Goal: Task Accomplishment & Management: Manage account settings

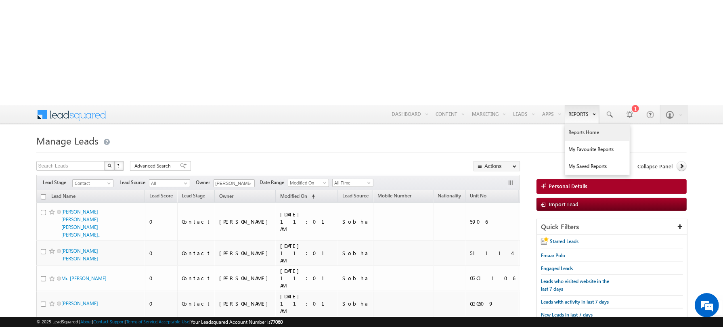
click at [580, 124] on link "Reports Home" at bounding box center [597, 132] width 65 height 17
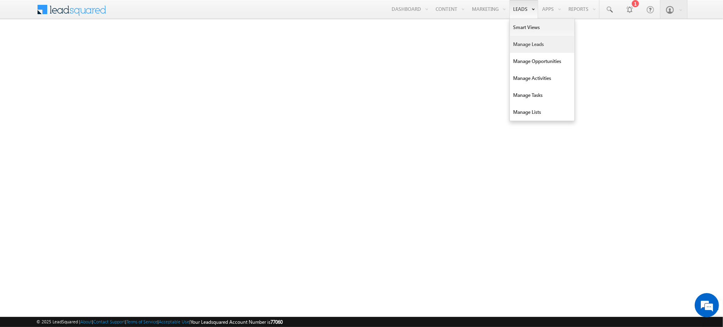
click at [524, 42] on link "Manage Leads" at bounding box center [542, 44] width 65 height 17
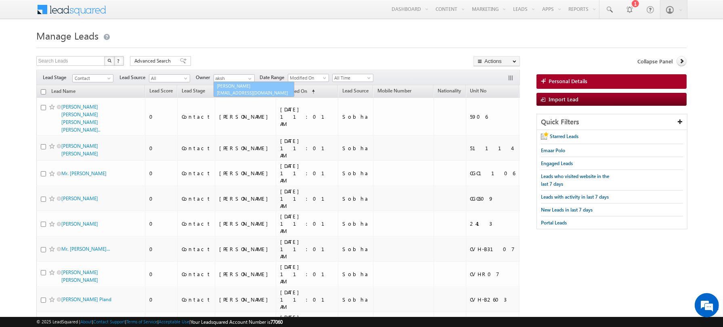
click at [246, 86] on link "Akshay Choudhary akshay.choudhary@indglobal.ae" at bounding box center [254, 89] width 81 height 15
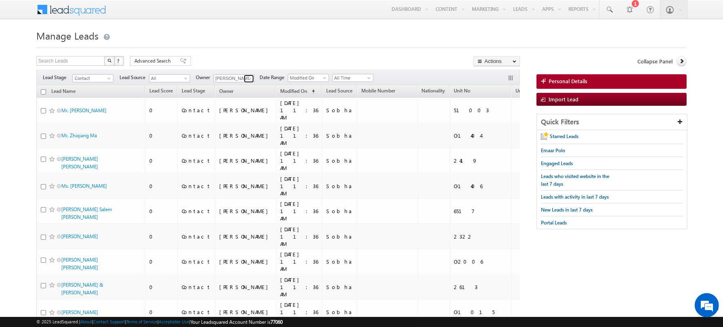
click at [249, 79] on span at bounding box center [250, 79] width 6 height 6
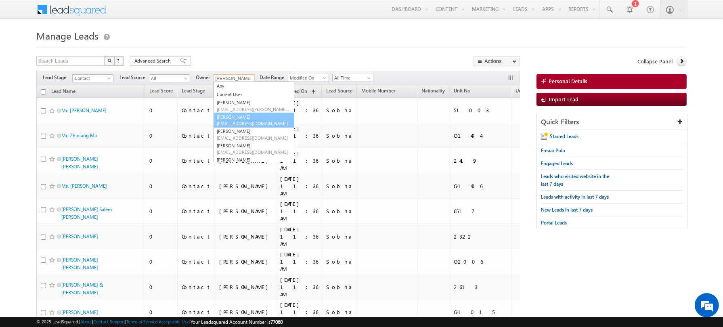
click at [244, 119] on link "Abhishekkumar Singh abhishek.singh@indglobal.ae" at bounding box center [254, 120] width 81 height 15
type input "[PERSON_NAME]"
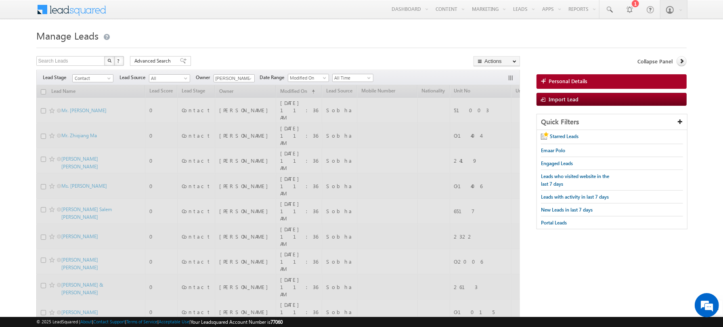
click at [232, 57] on div "Search Leads X ? 197 results found Advanced Search Advanced Search Advanced sea…" at bounding box center [278, 62] width 484 height 12
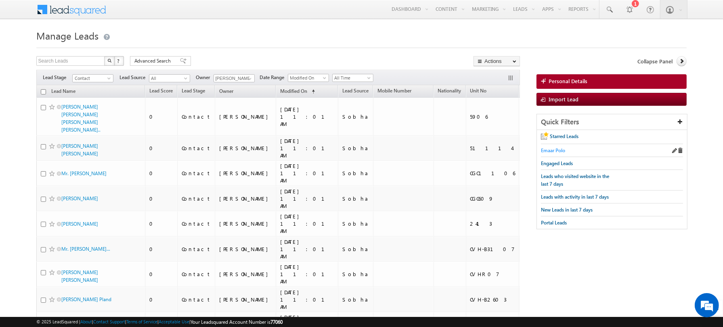
click at [551, 149] on span "Emaar Polo" at bounding box center [553, 150] width 24 height 6
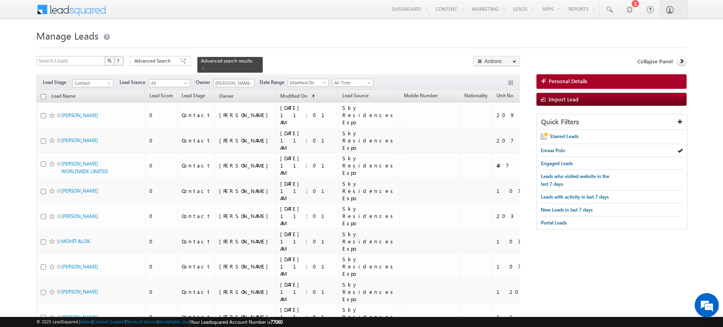
click at [41, 94] on input "checkbox" at bounding box center [43, 96] width 5 height 5
checkbox input "true"
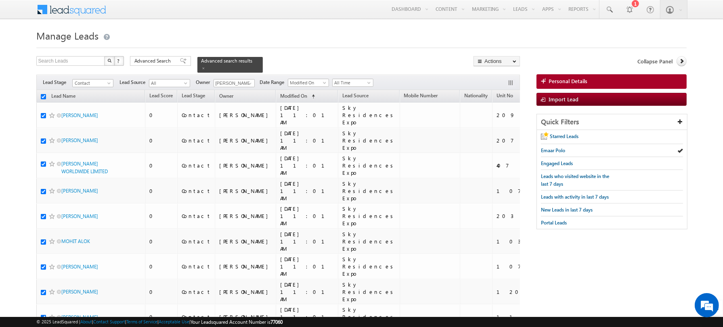
checkbox input "true"
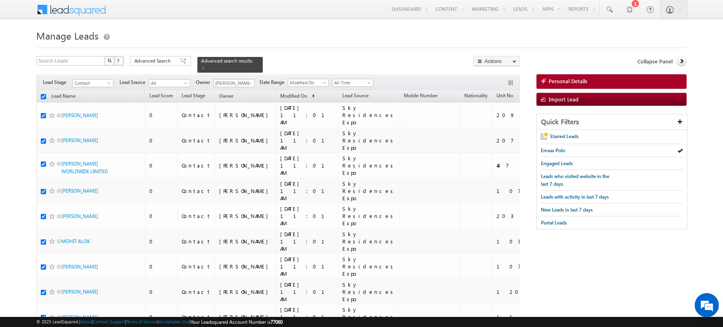
checkbox input "true"
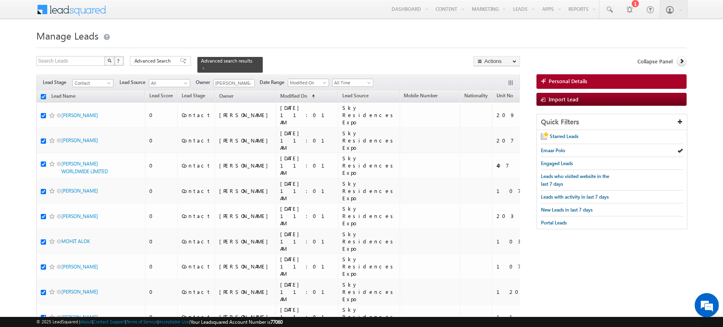
checkbox input "true"
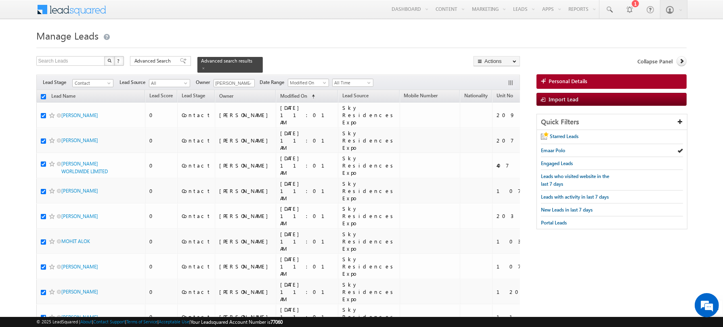
checkbox input "true"
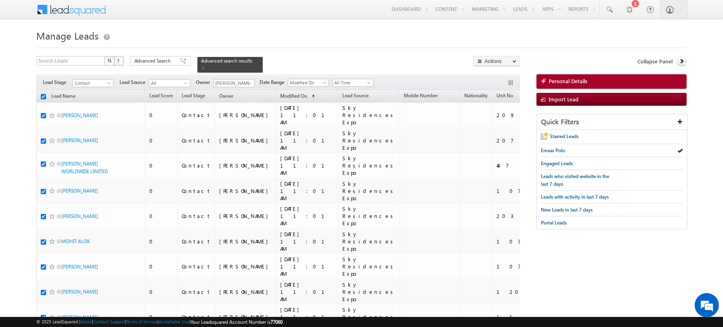
checkbox input "true"
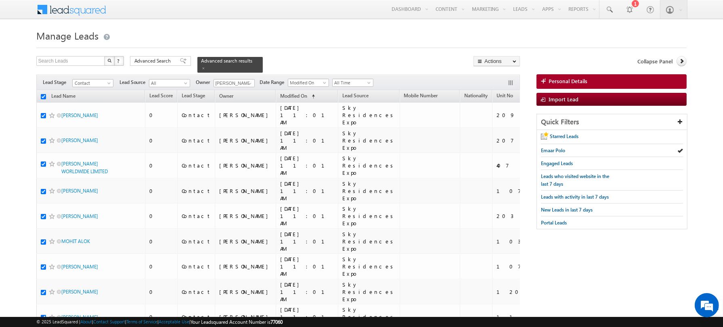
checkbox input "true"
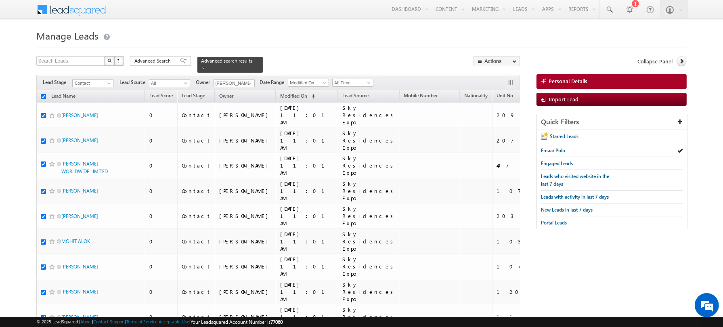
checkbox input "true"
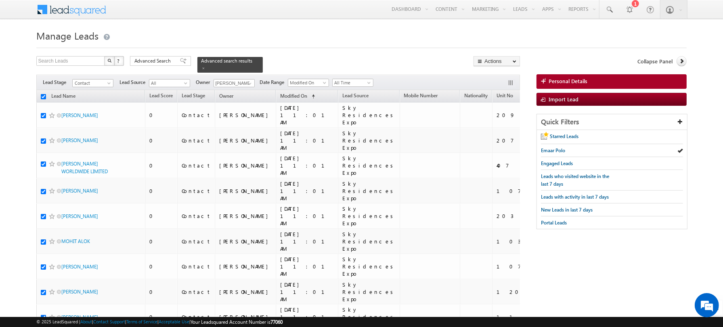
checkbox input "true"
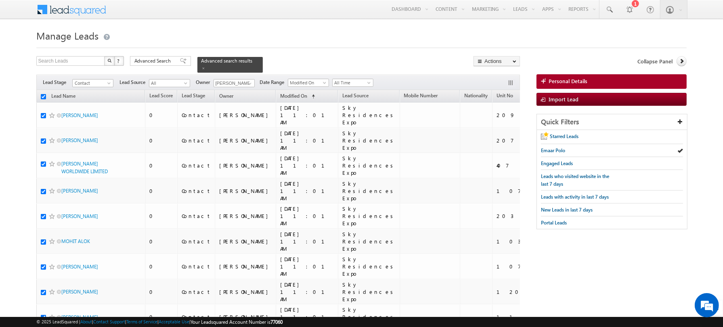
checkbox input "true"
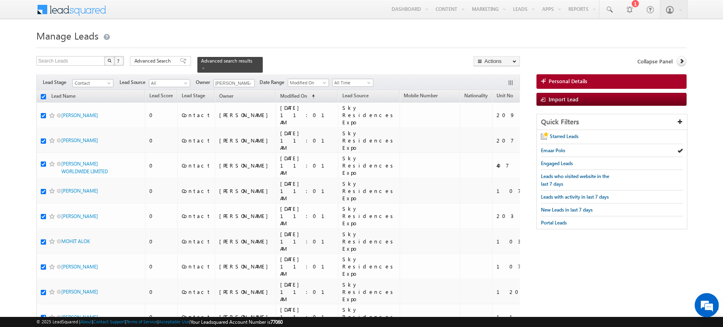
checkbox input "true"
click at [488, 132] on link "Change Owner" at bounding box center [497, 131] width 46 height 10
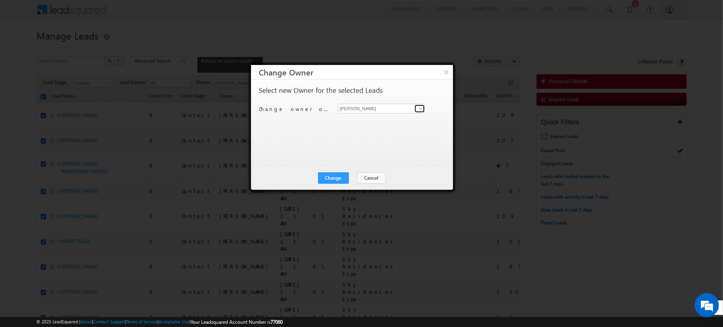
click at [419, 108] on span at bounding box center [421, 108] width 6 height 6
click at [382, 118] on link "No results found" at bounding box center [382, 117] width 88 height 9
type input "No results found"
click at [363, 109] on input "No results found" at bounding box center [382, 109] width 88 height 10
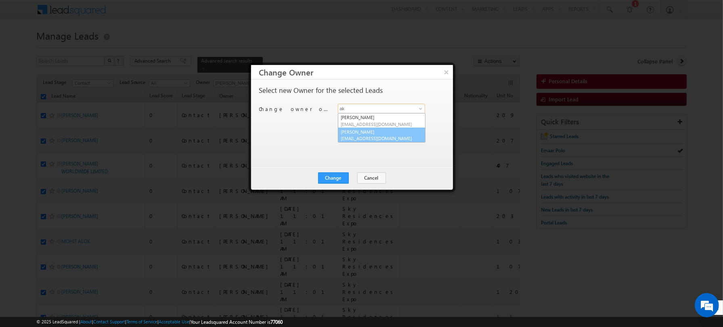
click at [364, 135] on span "[EMAIL_ADDRESS][DOMAIN_NAME]" at bounding box center [377, 138] width 73 height 6
type input "[PERSON_NAME]"
click at [322, 135] on div "Select new Owner for the selected Leads Change owner of 51 leads to Akshay Chou…" at bounding box center [351, 119] width 184 height 65
click at [330, 174] on button "Change" at bounding box center [333, 177] width 31 height 11
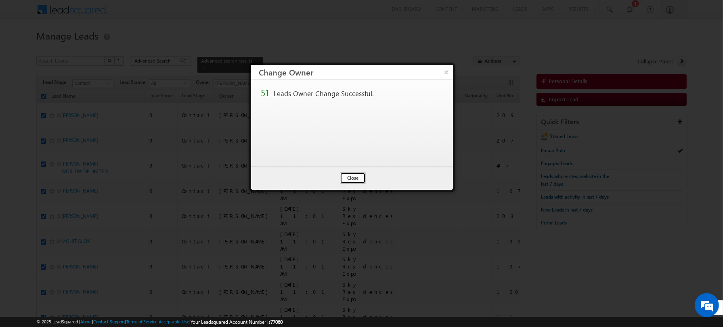
click at [356, 179] on button "Close" at bounding box center [353, 177] width 26 height 11
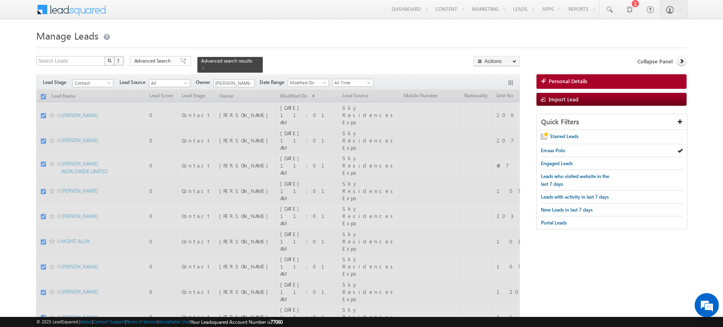
checkbox input "false"
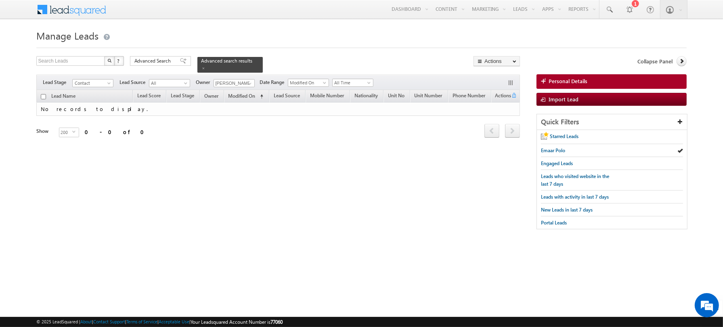
click at [167, 29] on h1 "Manage Leads" at bounding box center [361, 35] width 651 height 16
click at [202, 67] on span at bounding box center [204, 68] width 4 height 4
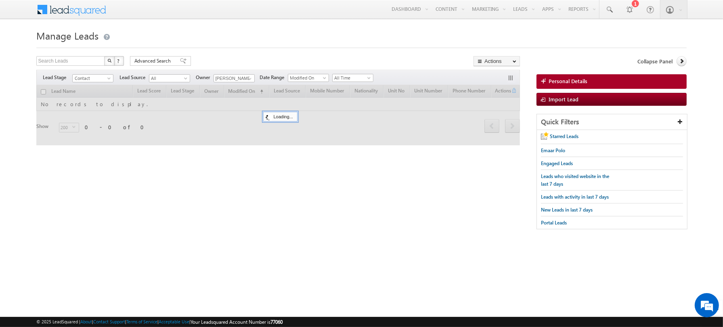
click at [180, 33] on h1 "Manage Leads" at bounding box center [361, 35] width 651 height 16
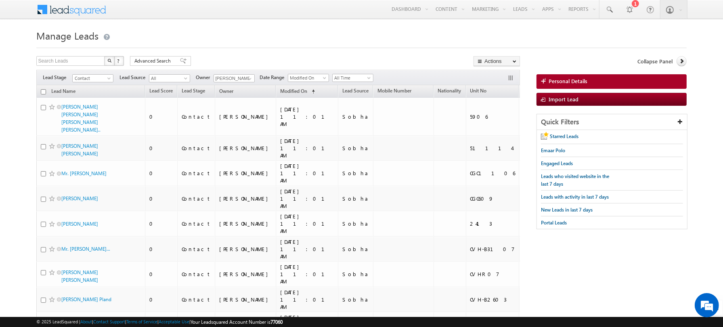
click at [292, 33] on h1 "Manage Leads" at bounding box center [361, 35] width 651 height 16
click at [239, 32] on h1 "Manage Leads" at bounding box center [361, 35] width 651 height 16
click at [580, 27] on link "Reports Home" at bounding box center [597, 27] width 65 height 17
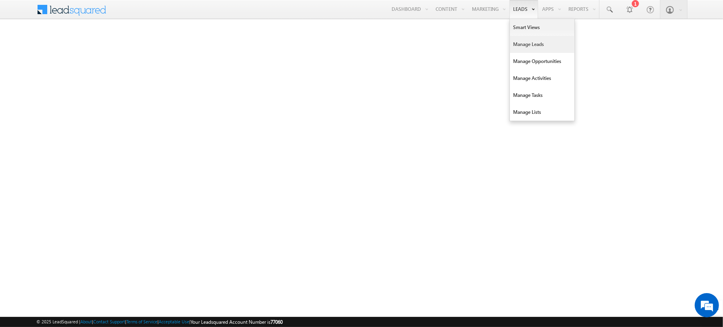
click at [526, 44] on link "Manage Leads" at bounding box center [542, 44] width 65 height 17
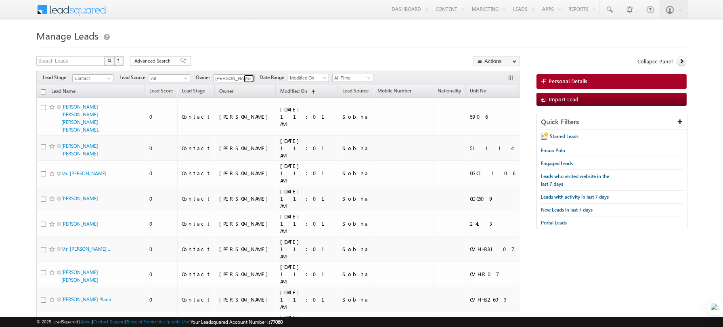
click at [248, 77] on span at bounding box center [250, 79] width 6 height 6
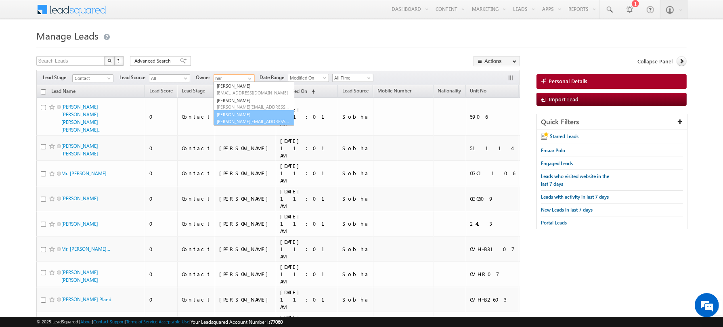
click at [236, 112] on link "[PERSON_NAME] [PERSON_NAME][EMAIL_ADDRESS][PERSON_NAME][DOMAIN_NAME]" at bounding box center [254, 117] width 81 height 15
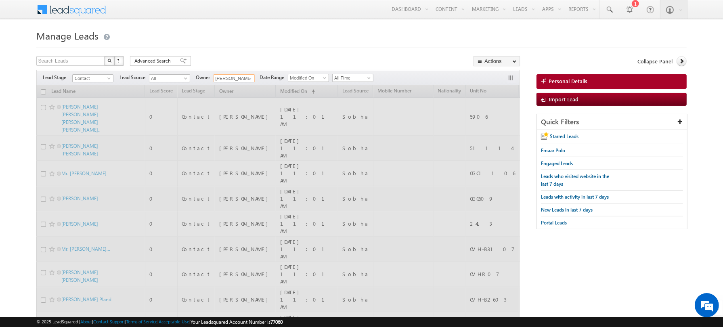
type input "[PERSON_NAME]"
click at [235, 29] on h1 "Manage Leads" at bounding box center [361, 35] width 651 height 16
click at [229, 46] on div at bounding box center [361, 45] width 651 height 5
